Goal: Task Accomplishment & Management: Use online tool/utility

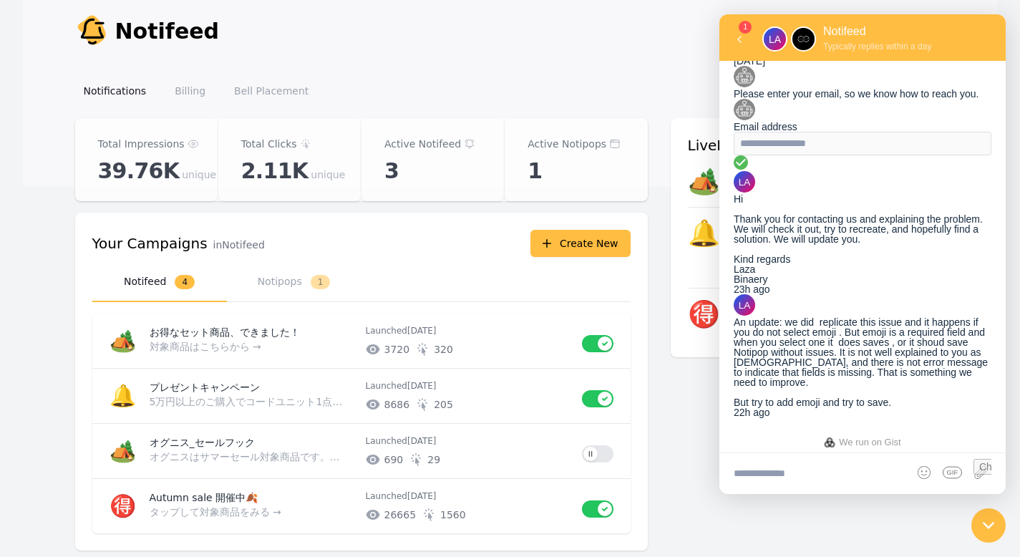
click at [812, 467] on textarea at bounding box center [862, 473] width 286 height 40
click at [328, 290] on button "Notipops 1" at bounding box center [294, 282] width 135 height 39
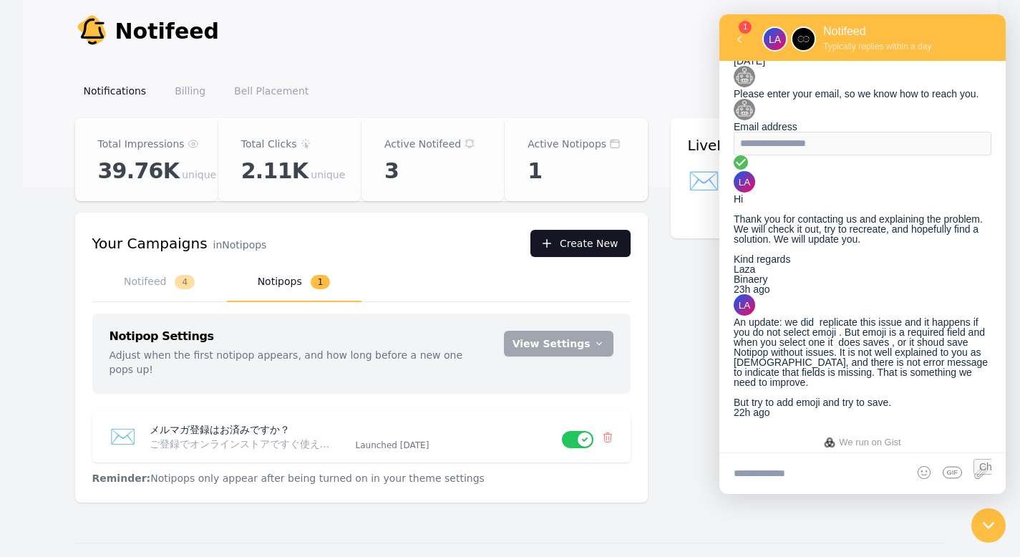
click at [563, 243] on button "Create New" at bounding box center [580, 243] width 100 height 27
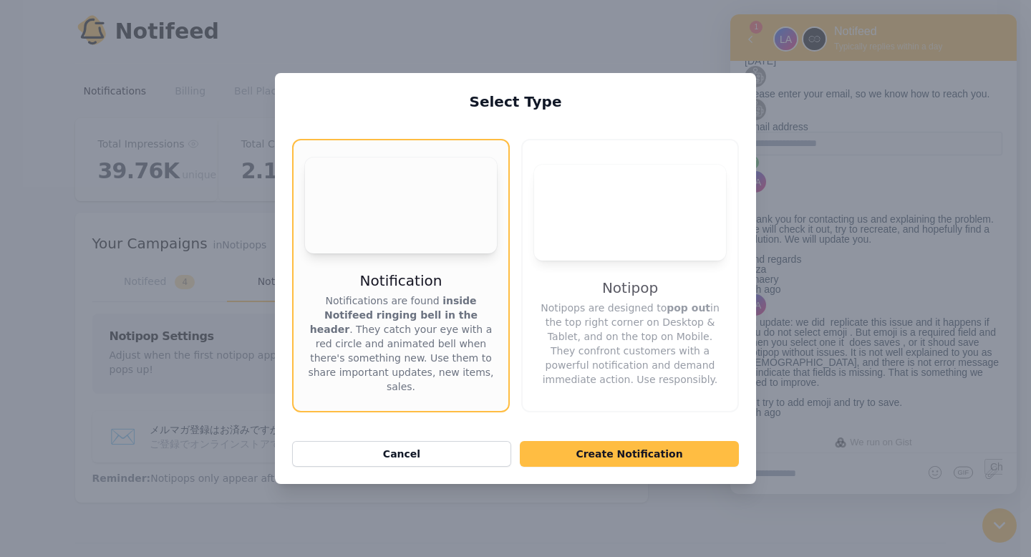
click at [729, 281] on button "Your browser does not support the video tag. Notipop Notipops are designed to p…" at bounding box center [630, 275] width 218 height 273
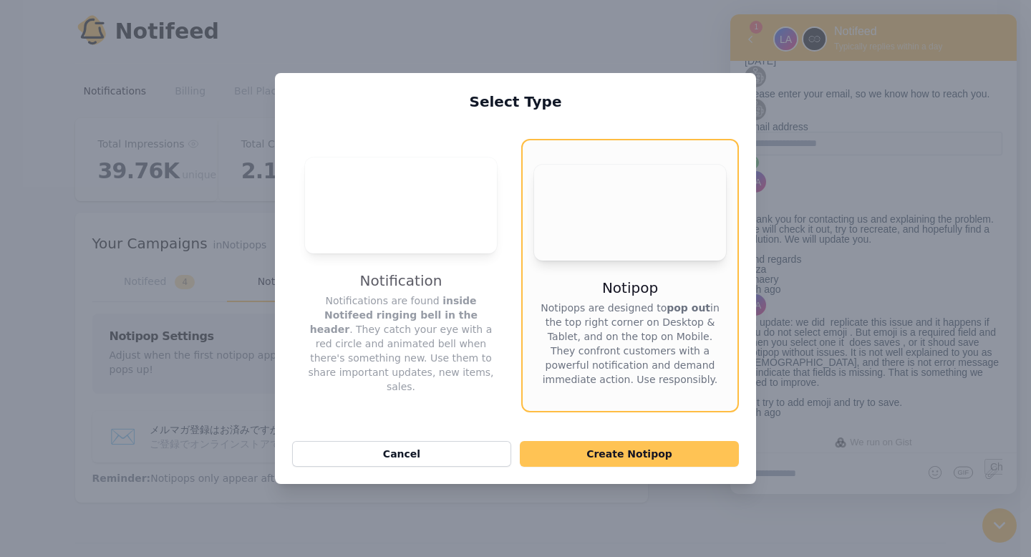
click at [656, 441] on button "Create Notipop" at bounding box center [629, 454] width 219 height 26
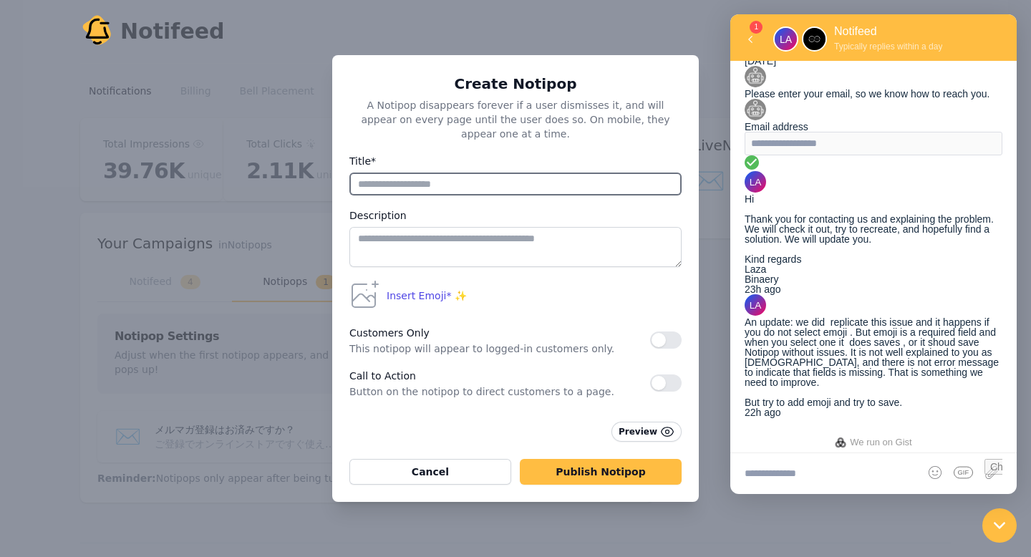
click at [520, 178] on input "Title*" at bounding box center [515, 183] width 332 height 23
type input "**********"
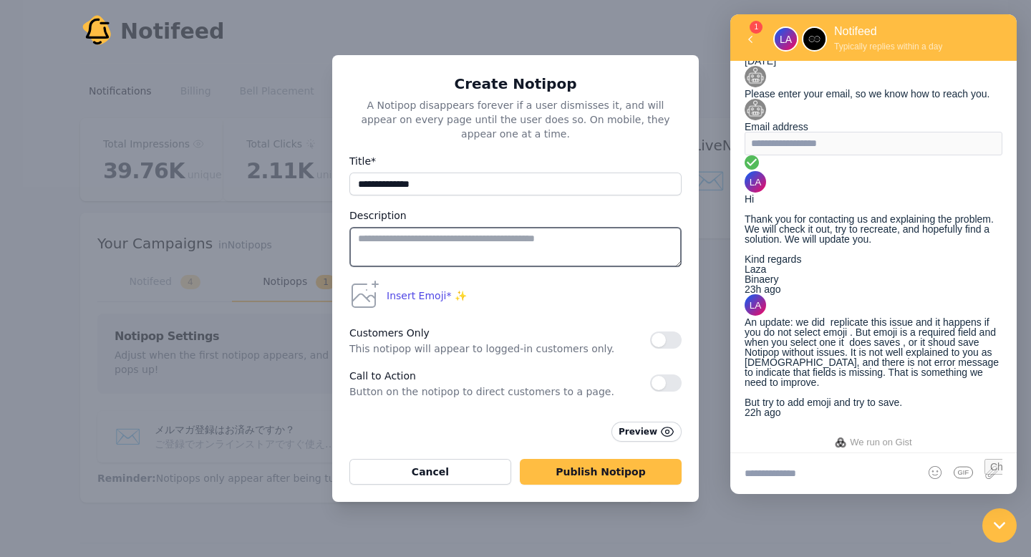
click at [494, 235] on textarea at bounding box center [515, 247] width 332 height 40
type textarea "*"
type textarea "**********"
click at [369, 288] on icon at bounding box center [365, 294] width 26 height 26
click at [371, 278] on icon at bounding box center [363, 295] width 34 height 34
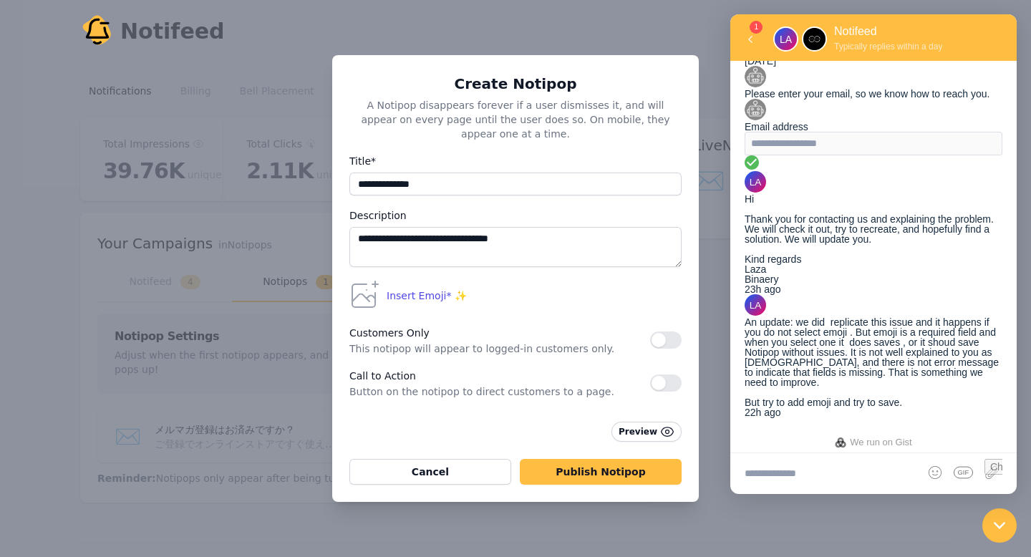
click at [426, 288] on span "Insert Emoji* ✨" at bounding box center [427, 295] width 80 height 14
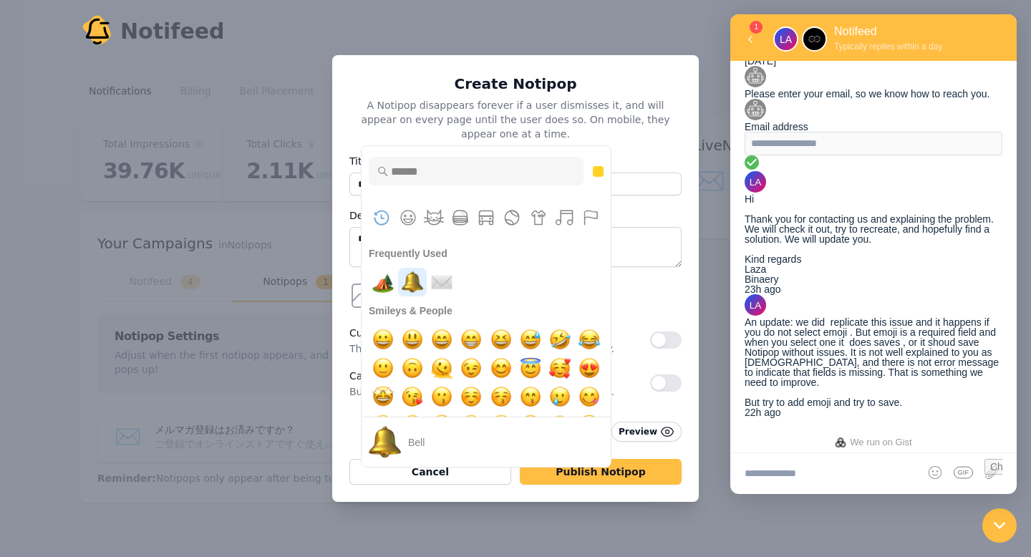
click at [419, 278] on img "bell" at bounding box center [412, 282] width 29 height 29
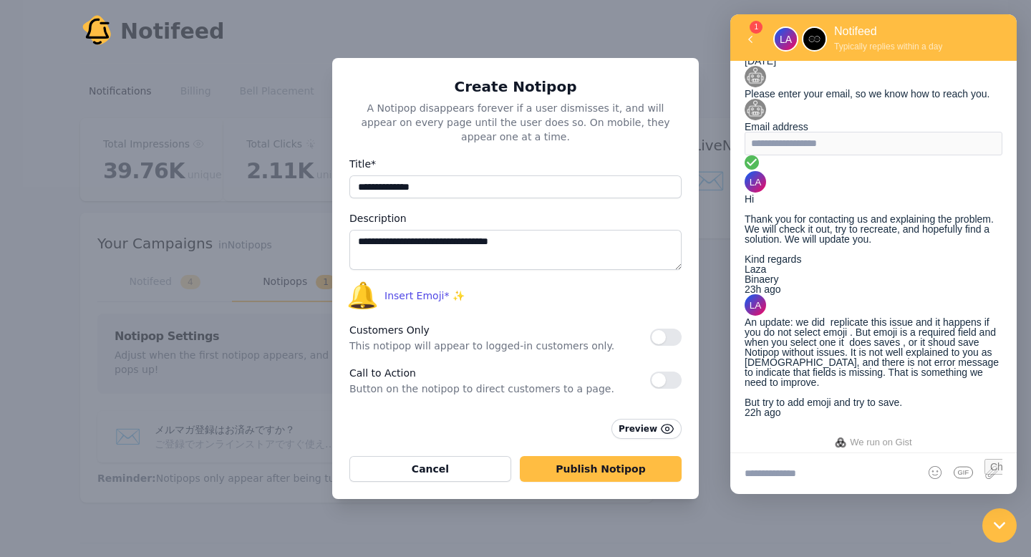
click at [658, 371] on button "button" at bounding box center [665, 379] width 31 height 17
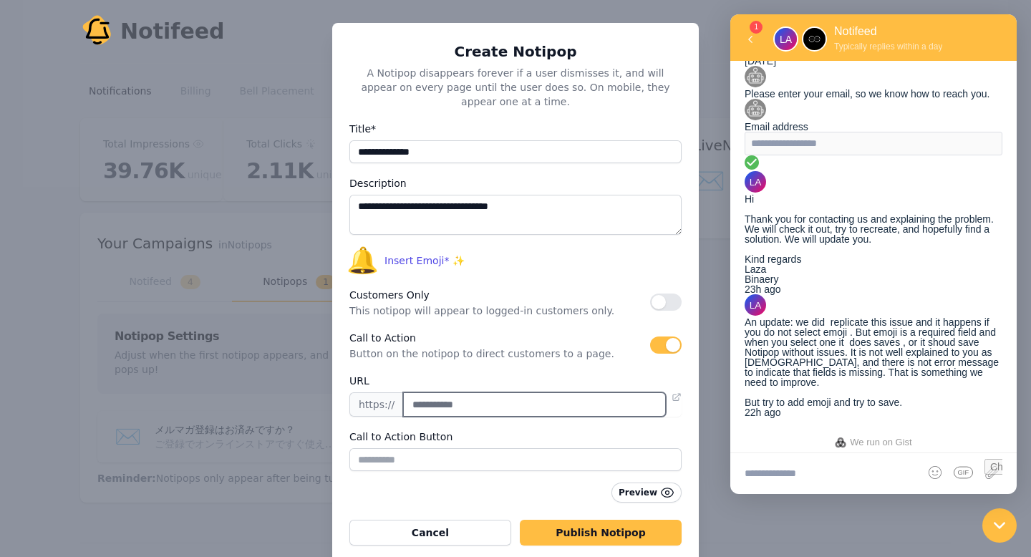
click at [466, 392] on input "text" at bounding box center [534, 404] width 263 height 24
paste input "**********"
type input "**********"
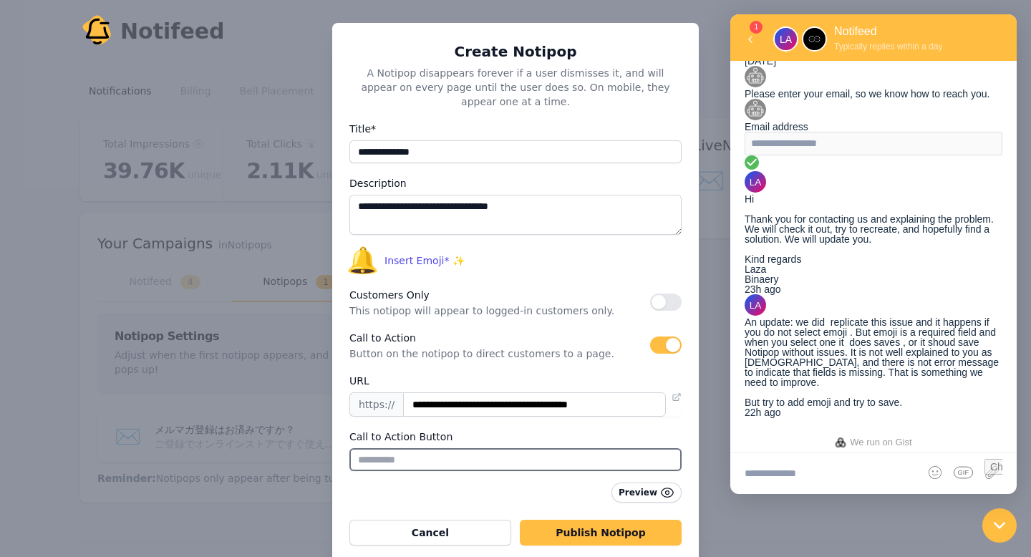
click at [404, 448] on input "text" at bounding box center [515, 459] width 332 height 23
type input "**********"
click at [414, 482] on div "Preview" at bounding box center [515, 492] width 332 height 20
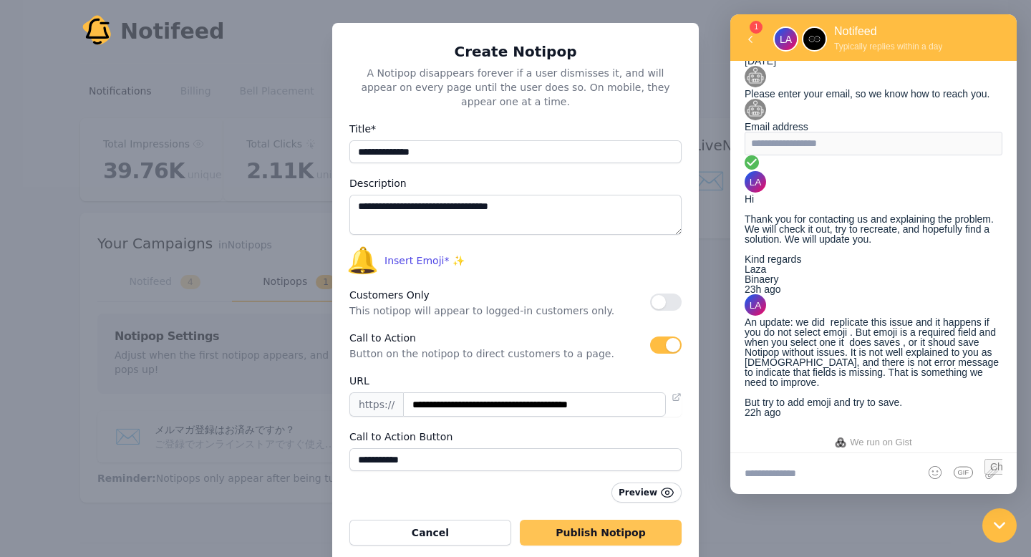
click at [573, 525] on button "Publish Notipop" at bounding box center [601, 533] width 162 height 26
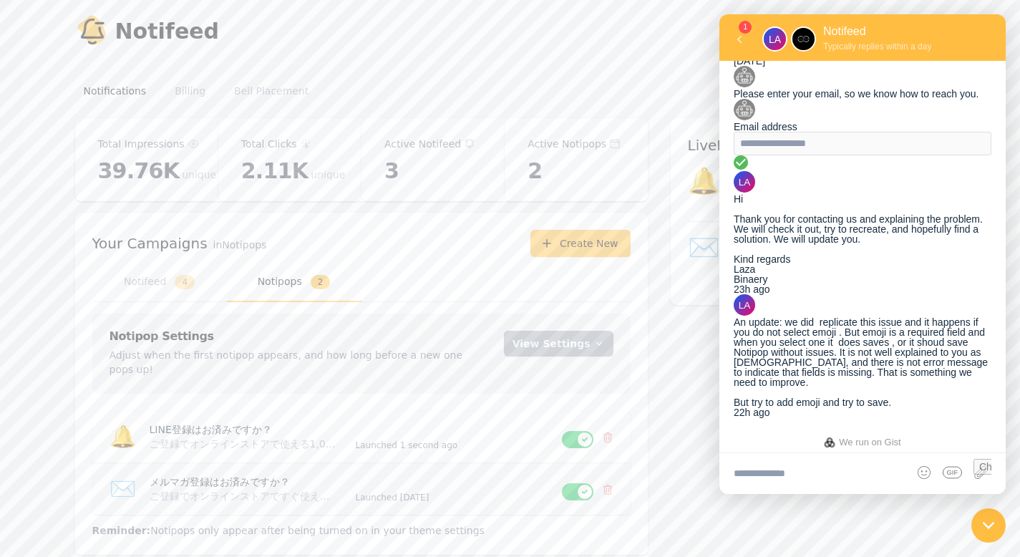
click at [586, 483] on button "Use setting" at bounding box center [577, 491] width 31 height 17
click at [777, 480] on textarea at bounding box center [862, 473] width 286 height 40
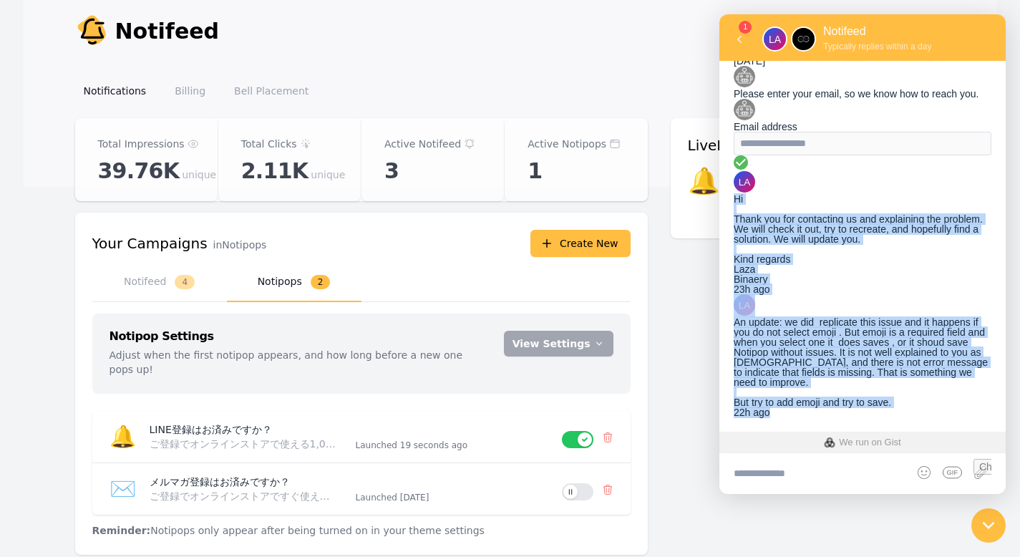
scroll to position [478, 0]
drag, startPoint x: 777, startPoint y: 187, endPoint x: 954, endPoint y: 384, distance: 265.6
click at [954, 384] on div "Hi Notifeed Support Team, I’m experiencing an issue when trying to create a new…" at bounding box center [863, 192] width 258 height 452
copy div "Hi Thank you for contacting us and explaining the problem. We will check it out…"
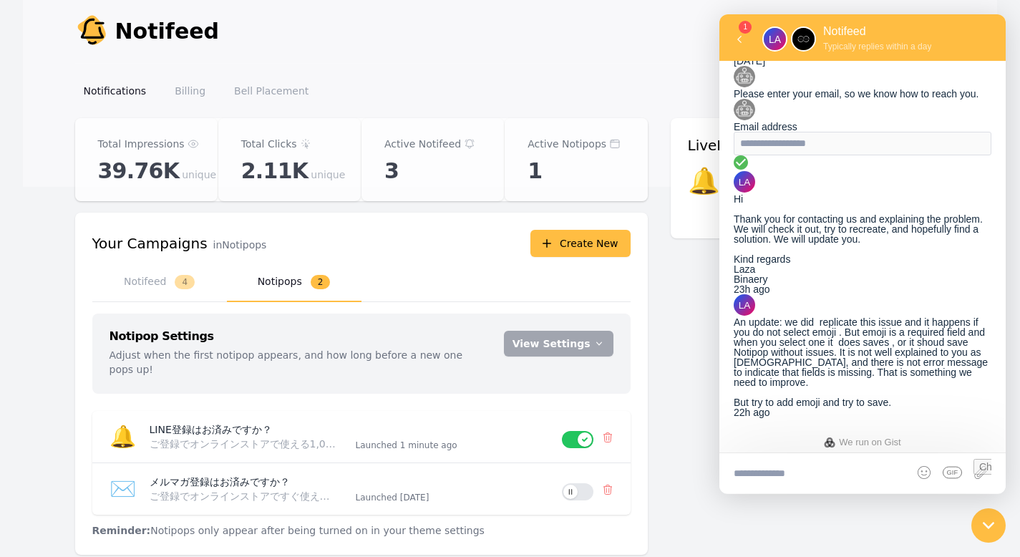
click at [831, 482] on textarea at bounding box center [862, 473] width 286 height 40
paste textarea "**********"
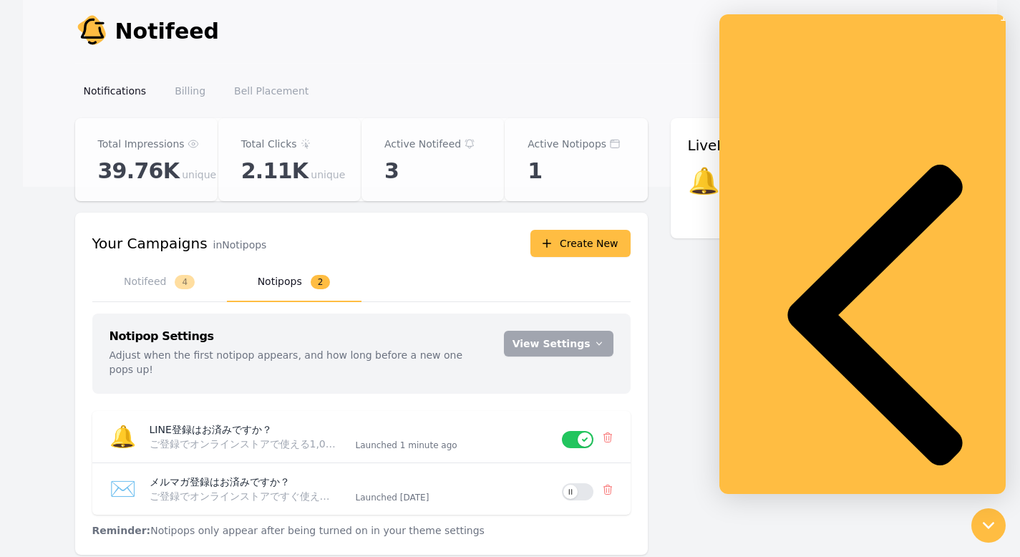
scroll to position [507, 0]
type textarea "**********"
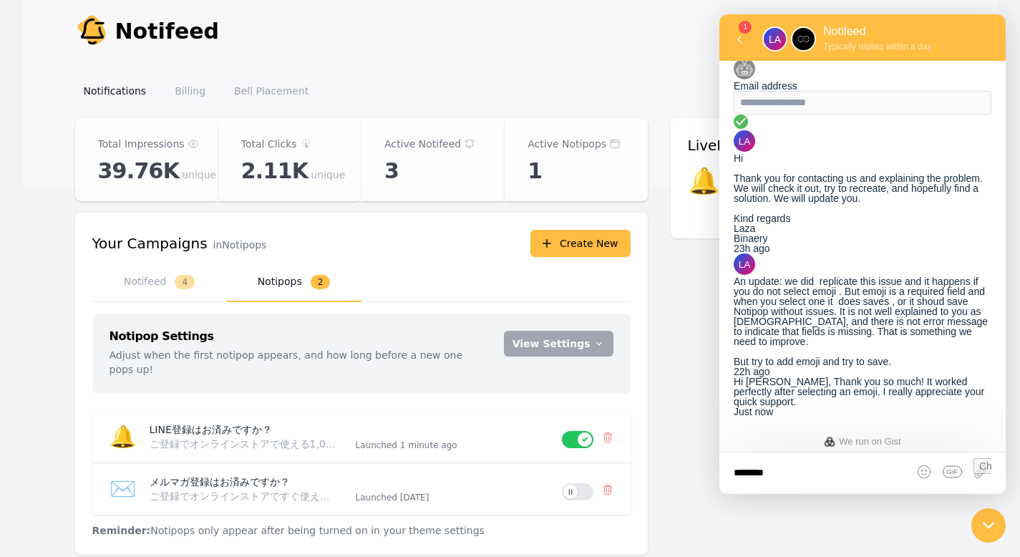
scroll to position [588, 0]
click at [738, 42] on icon at bounding box center [739, 39] width 14 height 14
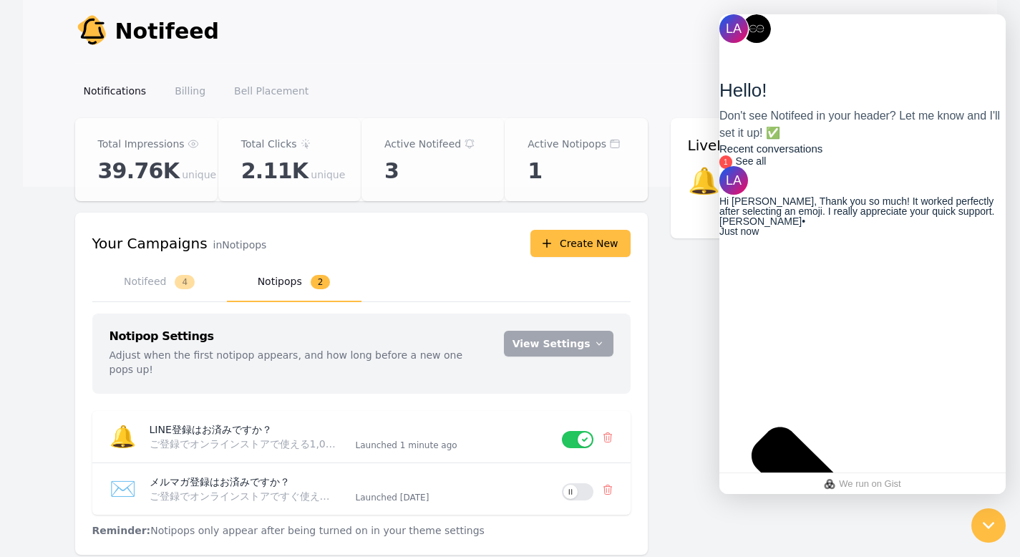
click at [1001, 518] on div at bounding box center [988, 525] width 47 height 47
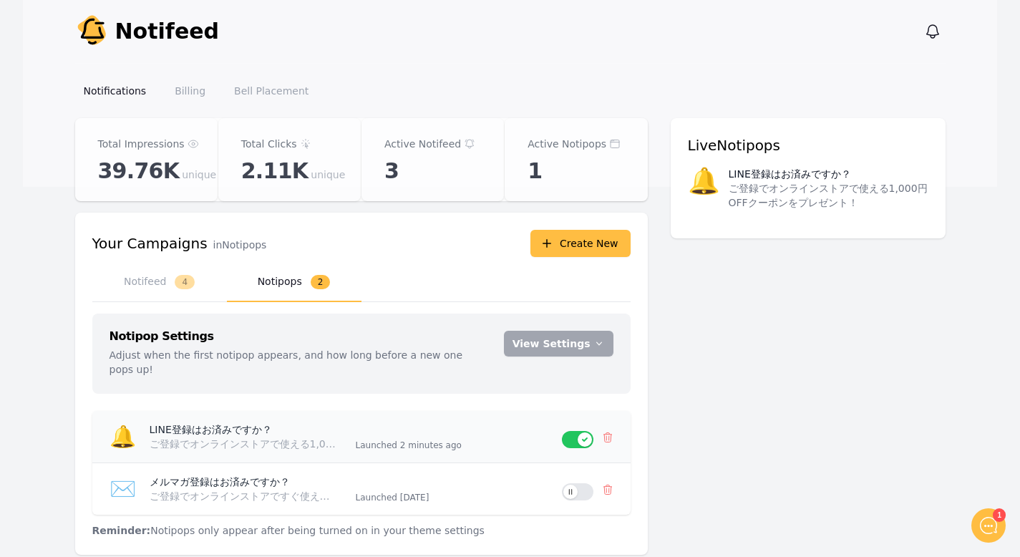
click at [458, 422] on div "LINE登録はお済みですか？ ご登録でオンラインストアで使える1,000円OFFクーポンをプレゼント！ Launched 2 minutes ago" at bounding box center [350, 436] width 424 height 29
click at [568, 344] on button "View Settings" at bounding box center [559, 344] width 110 height 26
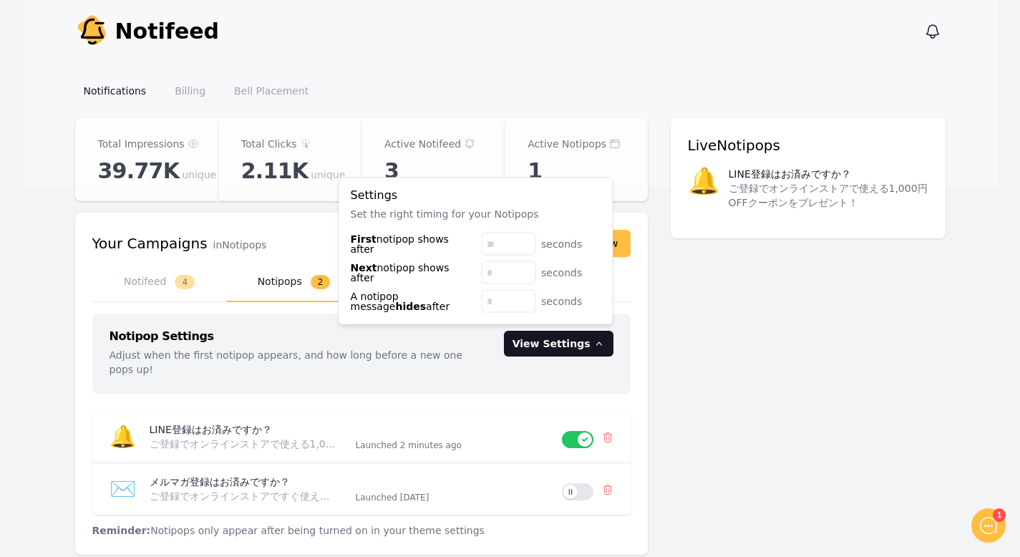
click at [507, 394] on div "Notipop Settings Adjust when the first notipop appears, and how long before a n…" at bounding box center [361, 425] width 538 height 224
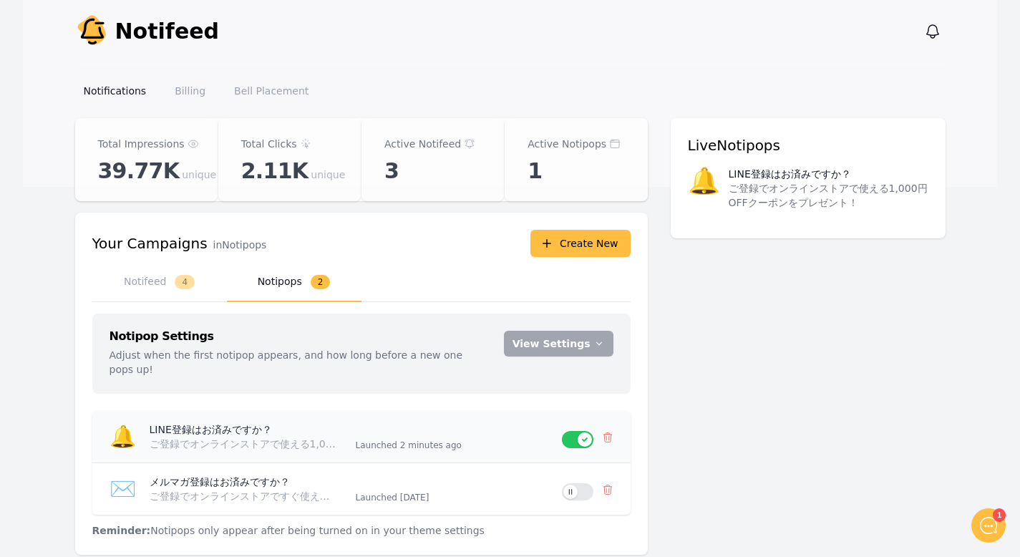
click at [405, 440] on time "2 minutes ago" at bounding box center [431, 445] width 62 height 10
click at [160, 437] on p "ご登録でオンラインストアで使える1,000円OFFクーポンをプレゼント！" at bounding box center [244, 444] width 189 height 14
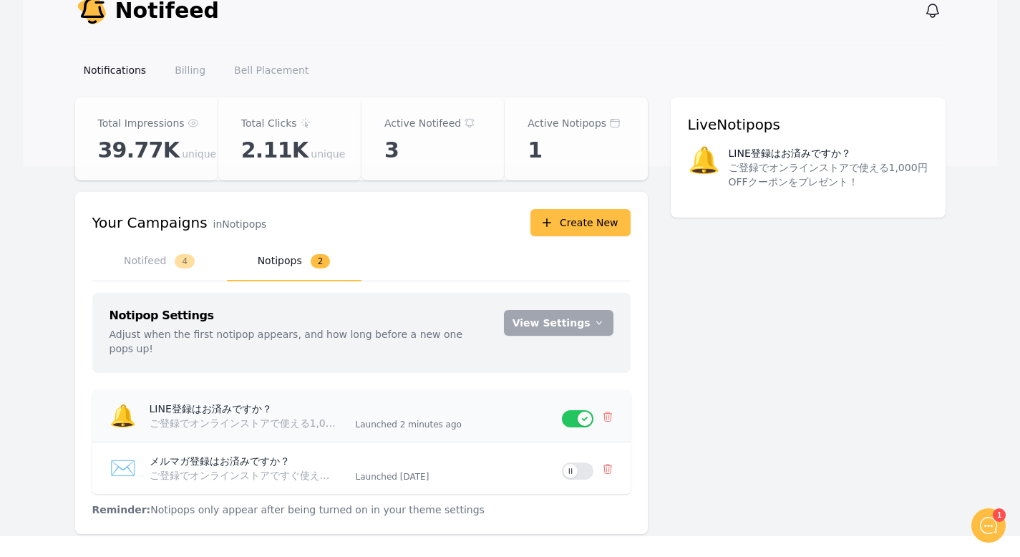
scroll to position [31, 0]
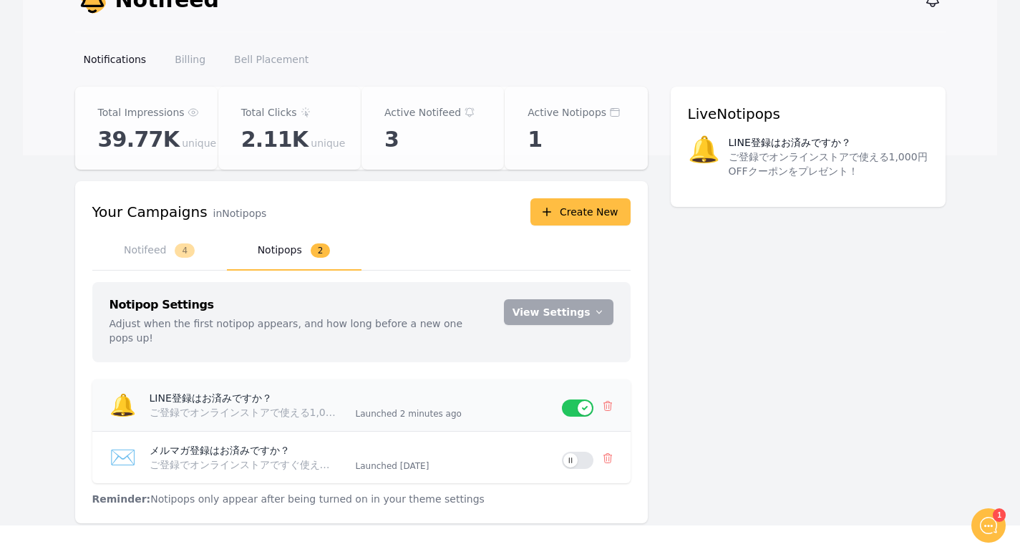
click at [301, 379] on div "🔔 LINE登録はお済みですか？ ご登録でオンラインストアで使える1,000円OFFクーポンをプレゼント！ Launched 2 minutes ago Us…" at bounding box center [361, 405] width 538 height 52
click at [243, 362] on div "Notipop Settings Adjust when the first notipop appears, and how long before a n…" at bounding box center [361, 394] width 538 height 224
click at [233, 391] on p "LINE登録はお済みですか？" at bounding box center [247, 398] width 195 height 14
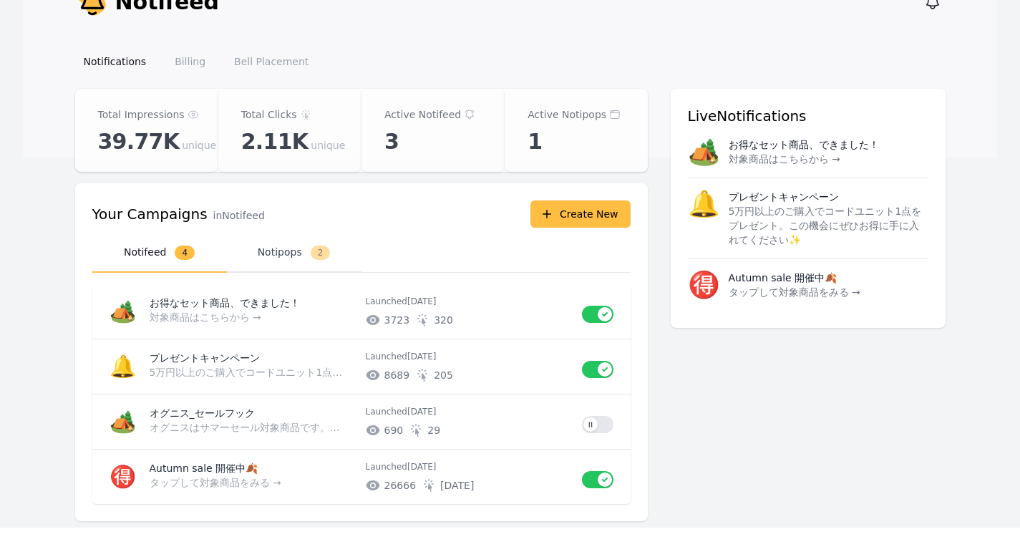
click at [295, 253] on button "Notipops 2" at bounding box center [294, 252] width 135 height 39
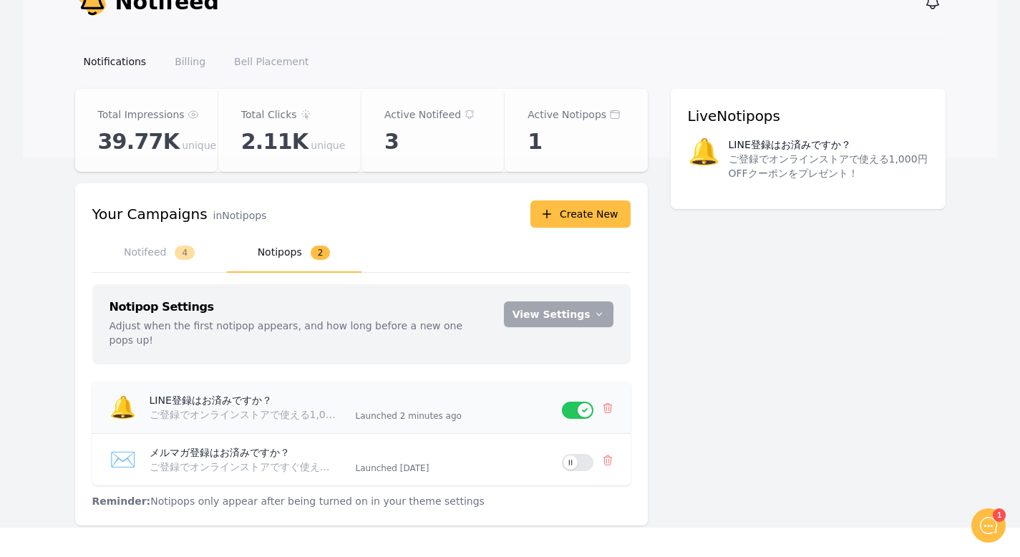
click at [314, 407] on p "ご登録でオンラインストアで使える1,000円OFFクーポンをプレゼント！" at bounding box center [244, 414] width 189 height 14
click at [402, 411] on time "2 minutes ago" at bounding box center [431, 416] width 62 height 10
click at [434, 407] on div "🔔 LINE登録はお済みですか？ ご登録でオンラインストアで使える1,000円OFFクーポンをプレゼント！ Launched 2 minutes ago Us…" at bounding box center [361, 407] width 538 height 52
click at [203, 393] on p "LINE登録はお済みですか？" at bounding box center [247, 400] width 195 height 14
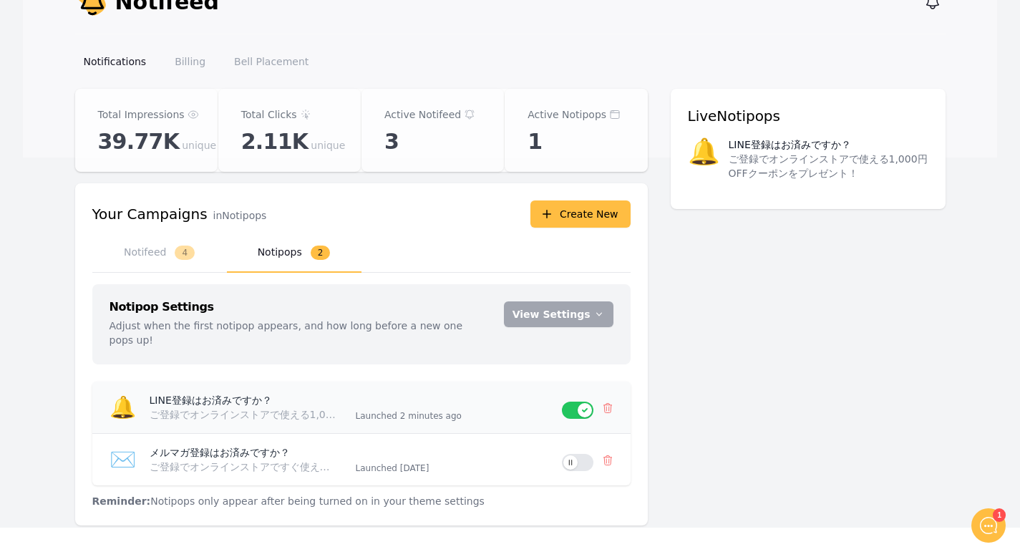
click at [203, 393] on p "LINE登録はお済みですか？" at bounding box center [247, 400] width 195 height 14
click at [784, 148] on p "LINE登録はお済みですか？" at bounding box center [790, 144] width 122 height 14
click at [534, 316] on button "View Settings" at bounding box center [559, 314] width 110 height 26
click at [473, 349] on div "Notipop Settings Adjust when the first notipop appears, and how long before a n…" at bounding box center [361, 396] width 538 height 224
click at [311, 407] on p "ご登録でオンラインストアで使える1,000円OFFクーポンをプレゼント！" at bounding box center [244, 414] width 189 height 14
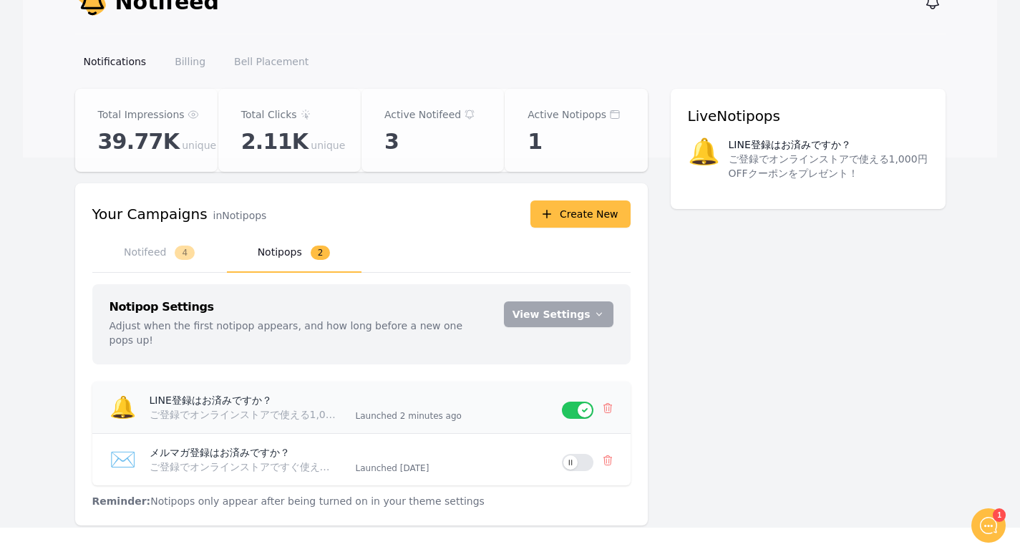
click at [178, 393] on p "LINE登録はお済みですか？" at bounding box center [247, 400] width 195 height 14
click at [126, 398] on span "🔔" at bounding box center [123, 406] width 26 height 25
click at [117, 394] on span "🔔" at bounding box center [123, 406] width 26 height 25
click at [350, 452] on div "メルマガ登録はお済みですか？ ご登録でオンラインストアですぐ使える500Pをプレゼント！ Launched 2 months ago" at bounding box center [350, 459] width 424 height 29
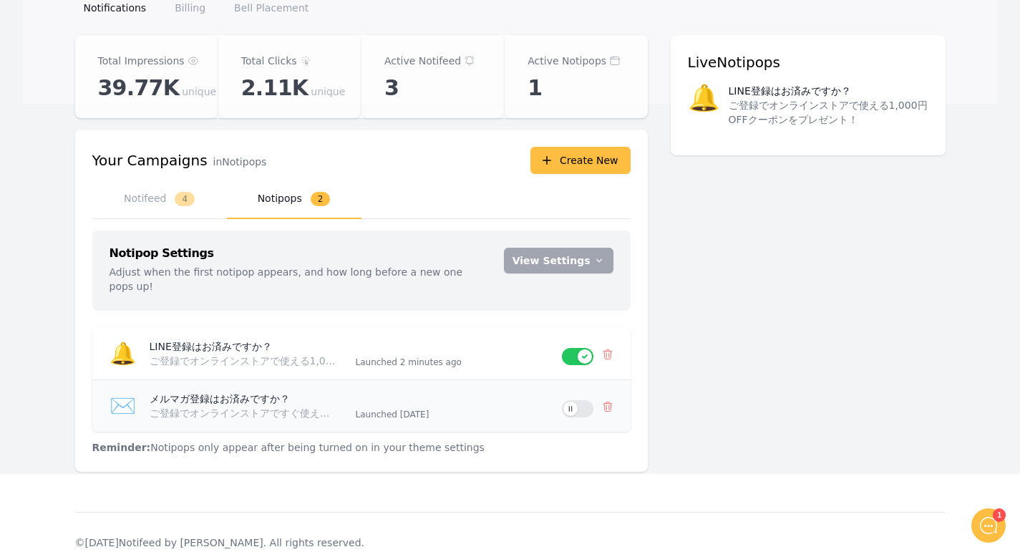
scroll to position [84, 0]
click at [429, 409] on time "[DATE]" at bounding box center [414, 414] width 29 height 10
click at [316, 436] on p "Reminder: Notipops only appear after being turned on in your theme settings" at bounding box center [361, 442] width 538 height 23
click at [258, 353] on p "ご登録でオンラインストアで使える1,000円OFFクーポンをプレゼント！" at bounding box center [244, 360] width 189 height 14
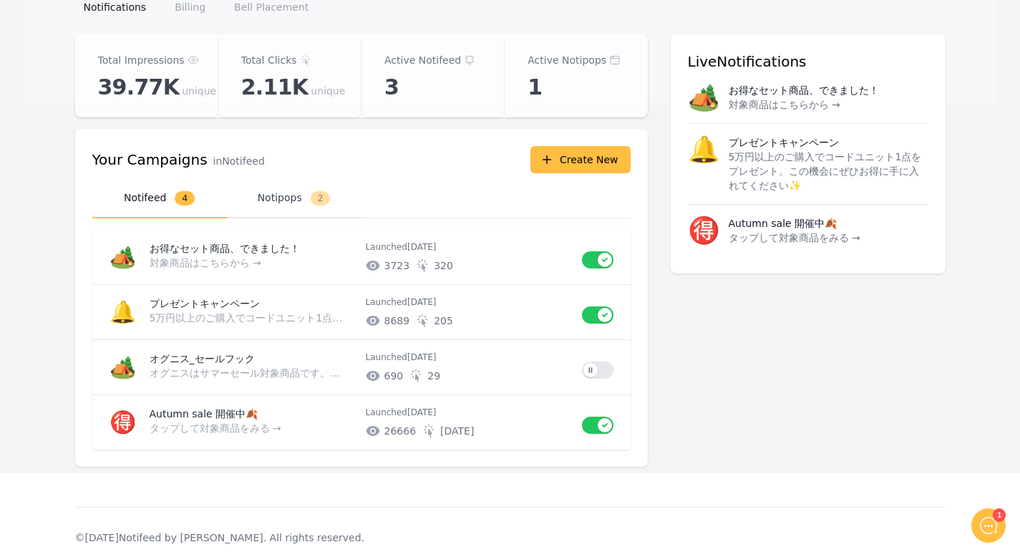
click at [324, 203] on span "2" at bounding box center [321, 198] width 20 height 14
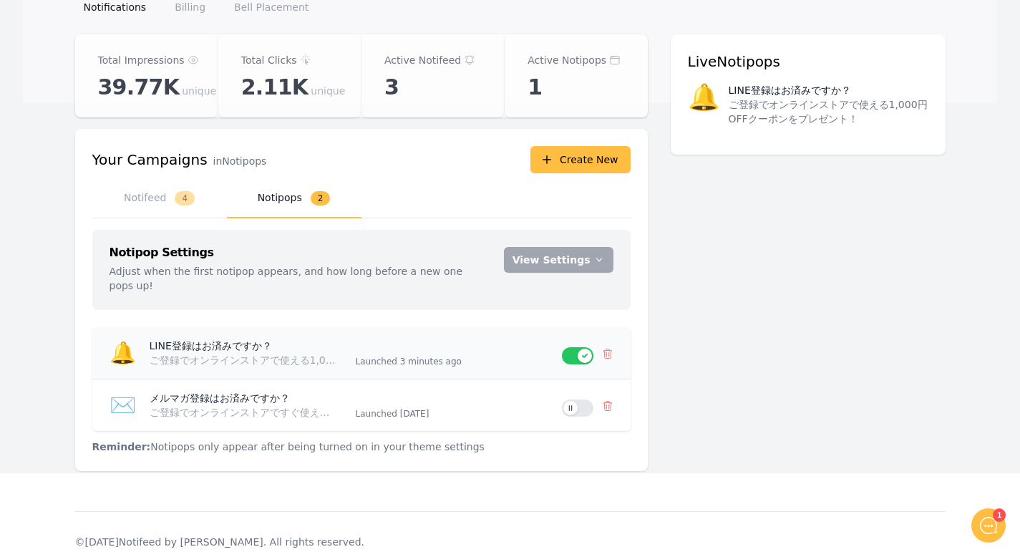
click at [429, 339] on div "LINE登録はお済みですか？ ご登録でオンラインストアで使える1,000円OFFクーポンをプレゼント！ Launched 3 minutes ago" at bounding box center [350, 353] width 424 height 29
click at [549, 258] on button "View Settings" at bounding box center [559, 260] width 110 height 26
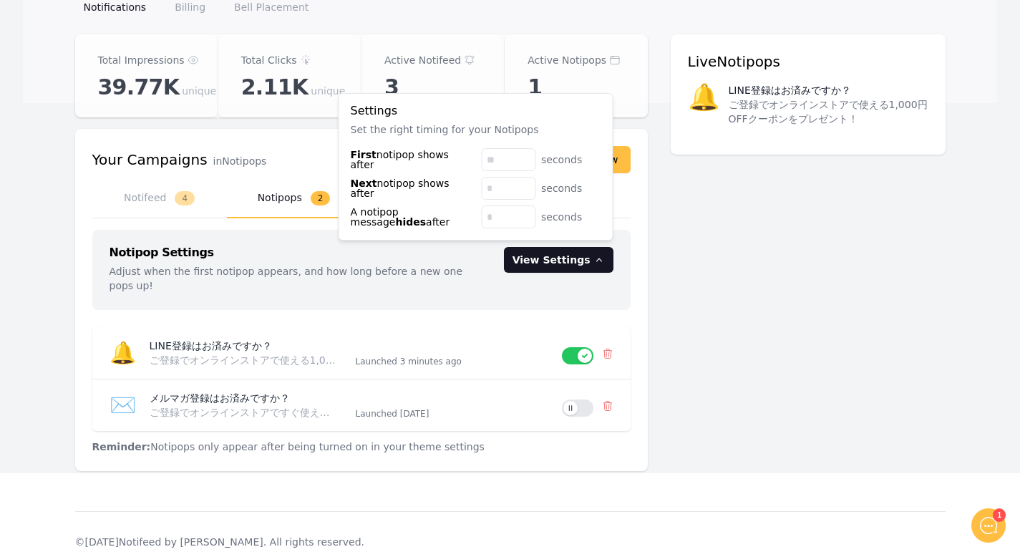
click at [721, 256] on div "Total Impressions 39.77K unique Total Clicks 2.11K unique Active Notifeed 3 Act…" at bounding box center [510, 261] width 870 height 454
